Goal: Task Accomplishment & Management: Complete application form

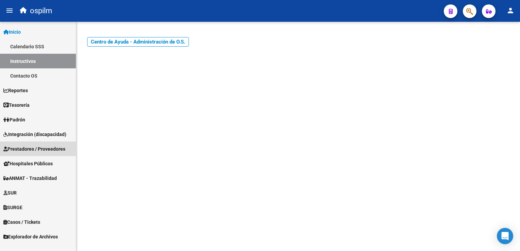
click at [19, 150] on span "Prestadores / Proveedores" at bounding box center [34, 148] width 62 height 7
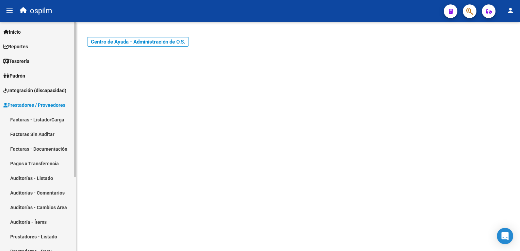
click at [41, 135] on link "Facturas Sin Auditar" at bounding box center [38, 134] width 76 height 15
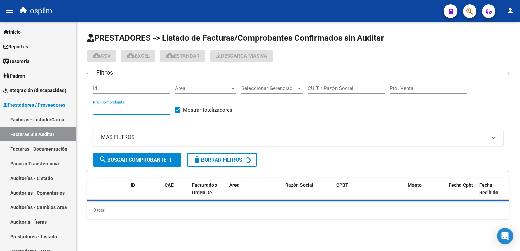
click at [129, 109] on input "Nro. Comprobante" at bounding box center [131, 109] width 77 height 6
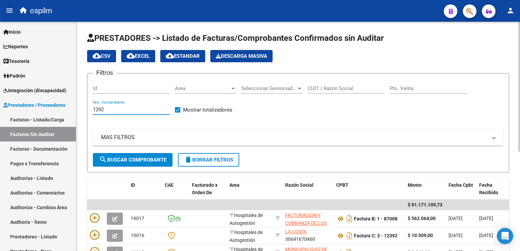
type input "1292"
click at [401, 90] on input "Pto. Venta" at bounding box center [428, 88] width 77 height 6
type input "0005"
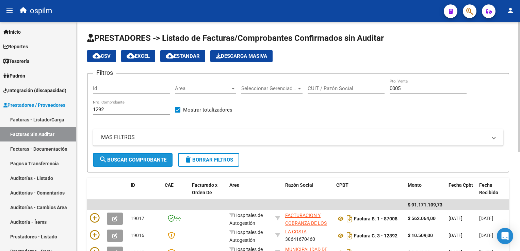
click at [127, 161] on span "search Buscar Comprobante" at bounding box center [132, 160] width 67 height 6
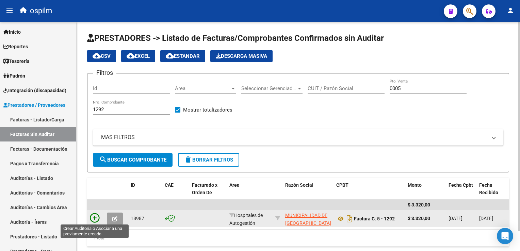
click at [95, 216] on icon at bounding box center [95, 218] width 10 height 10
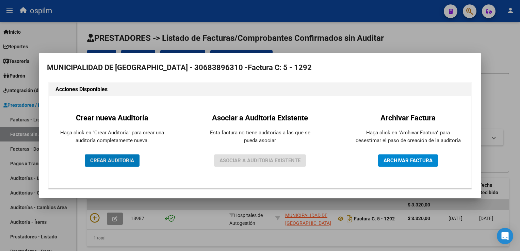
click at [100, 159] on span "CREAR AUDITORIA" at bounding box center [112, 161] width 44 height 6
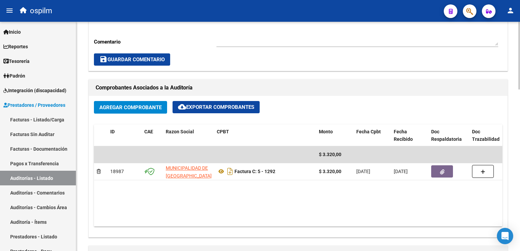
scroll to position [374, 0]
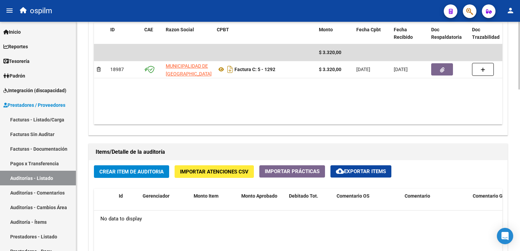
click at [124, 169] on span "Crear Item de Auditoria" at bounding box center [131, 172] width 64 height 6
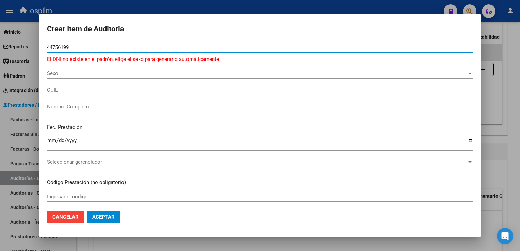
type input "44756199"
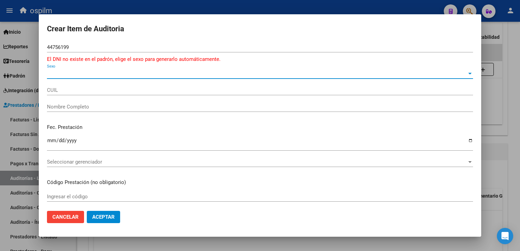
type input "27447561994"
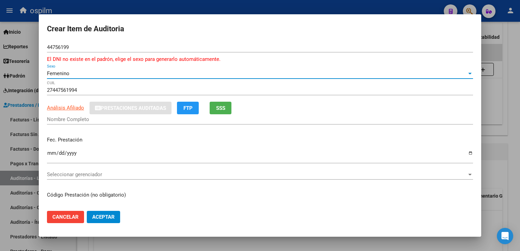
type input "DI [PERSON_NAME]"
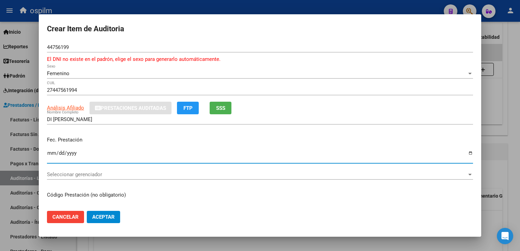
click at [47, 155] on input "Ingresar la fecha" at bounding box center [260, 155] width 426 height 11
type input "[DATE]"
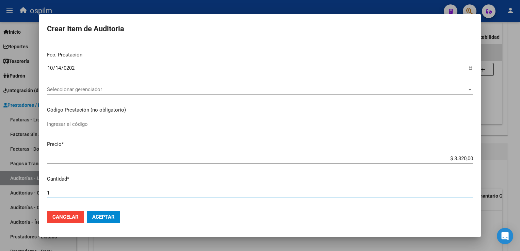
scroll to position [223, 0]
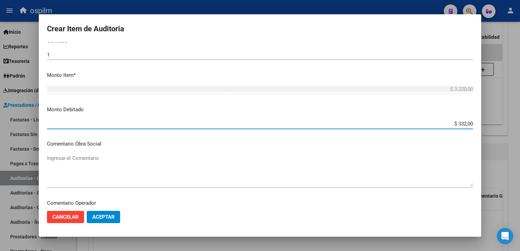
type input "$ 3.320,00"
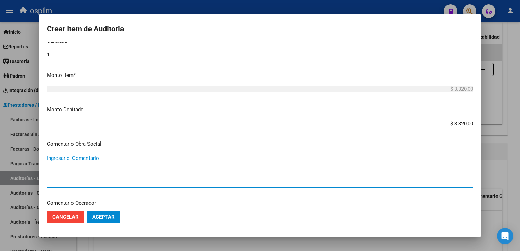
click at [72, 163] on textarea "Ingresar el Comentario" at bounding box center [260, 170] width 426 height 32
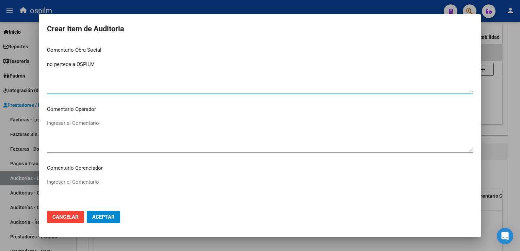
scroll to position [325, 0]
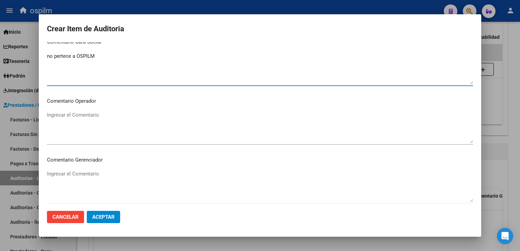
type textarea "no pertece a OSPILM"
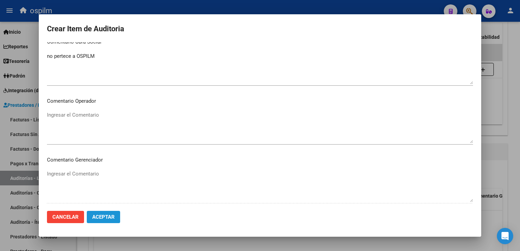
click at [102, 216] on span "Aceptar" at bounding box center [103, 217] width 22 height 6
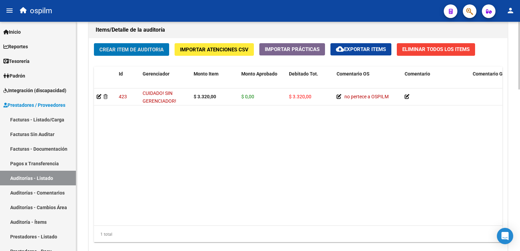
scroll to position [546, 0]
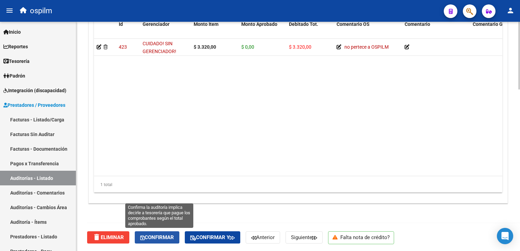
drag, startPoint x: 159, startPoint y: 239, endPoint x: 150, endPoint y: 219, distance: 21.3
click at [160, 239] on span "Confirmar" at bounding box center [157, 237] width 34 height 6
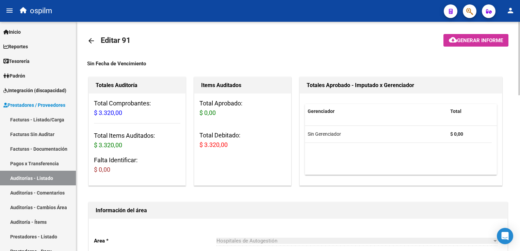
scroll to position [0, 0]
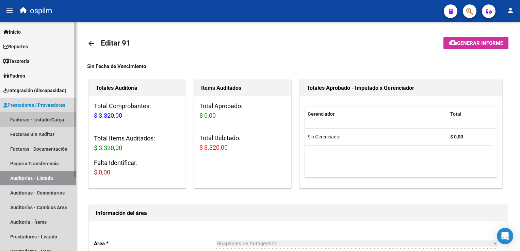
click at [47, 120] on link "Facturas - Listado/Carga" at bounding box center [38, 119] width 76 height 15
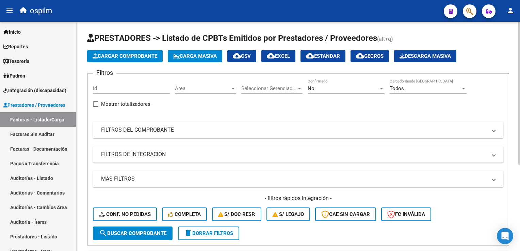
click at [128, 134] on mat-expansion-panel-header "FILTROS DEL COMPROBANTE" at bounding box center [298, 130] width 410 height 16
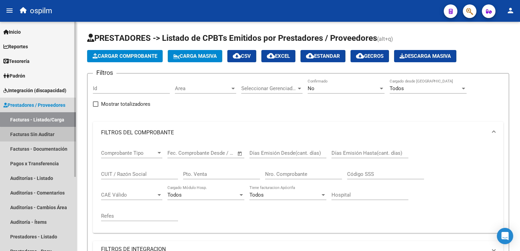
click at [43, 135] on link "Facturas Sin Auditar" at bounding box center [38, 134] width 76 height 15
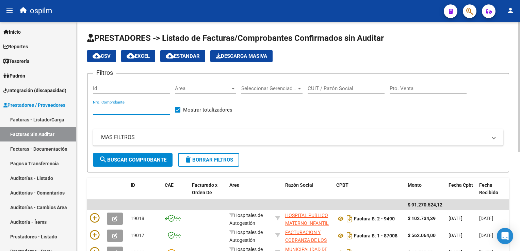
click at [151, 106] on input "Nro. Comprobante" at bounding box center [131, 109] width 77 height 6
